Goal: Register for event/course

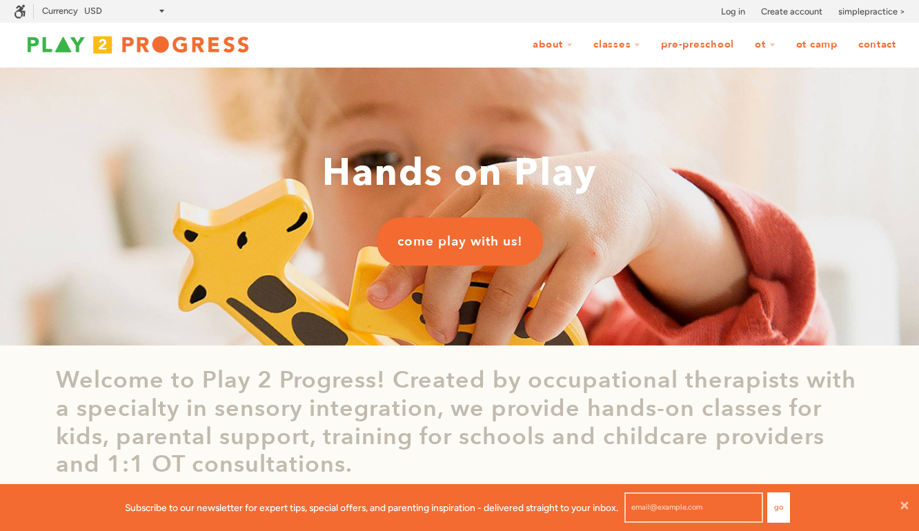
scroll to position [1, 1]
click at [459, 240] on span "come play with us!" at bounding box center [459, 241] width 125 height 18
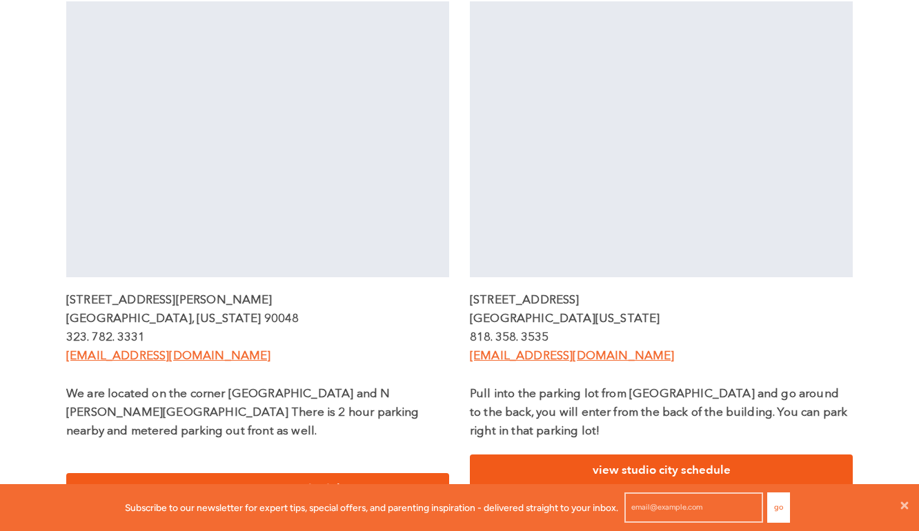
scroll to position [472, 0]
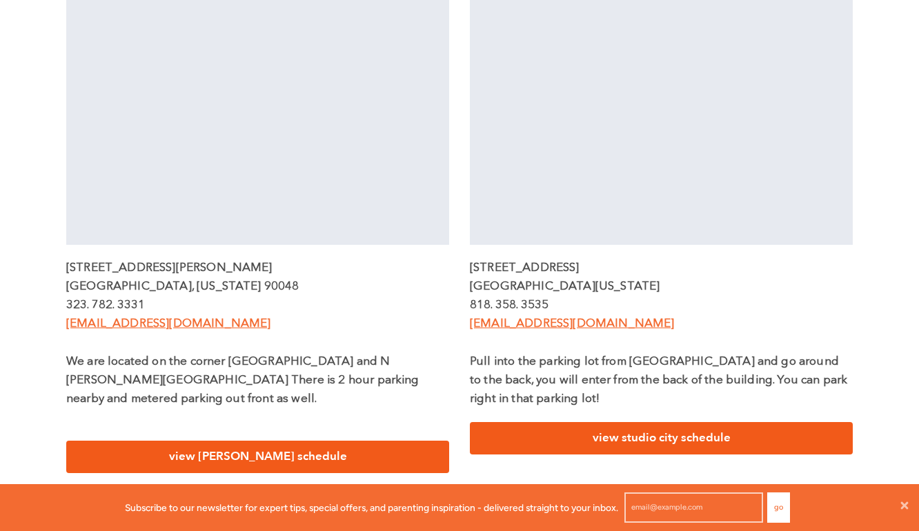
click at [217, 441] on link "view beverly schedule" at bounding box center [257, 457] width 383 height 32
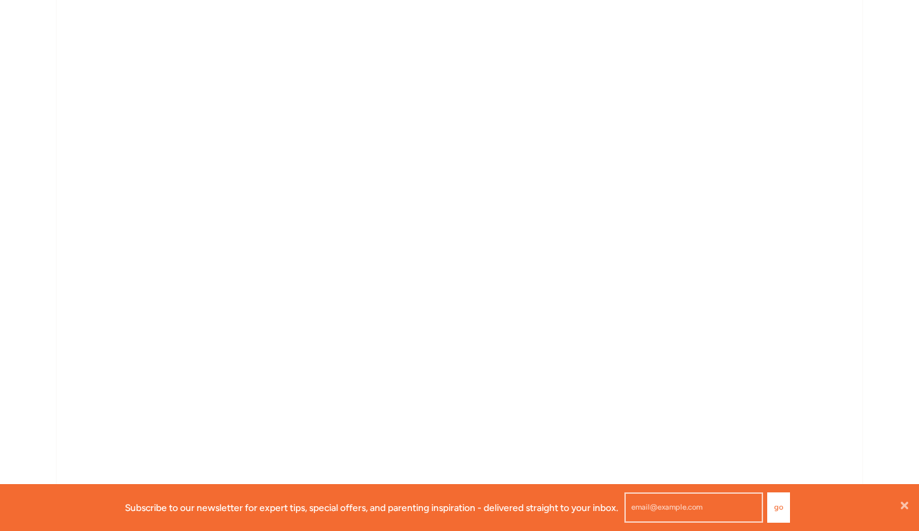
scroll to position [1034, 0]
